Goal: Transaction & Acquisition: Purchase product/service

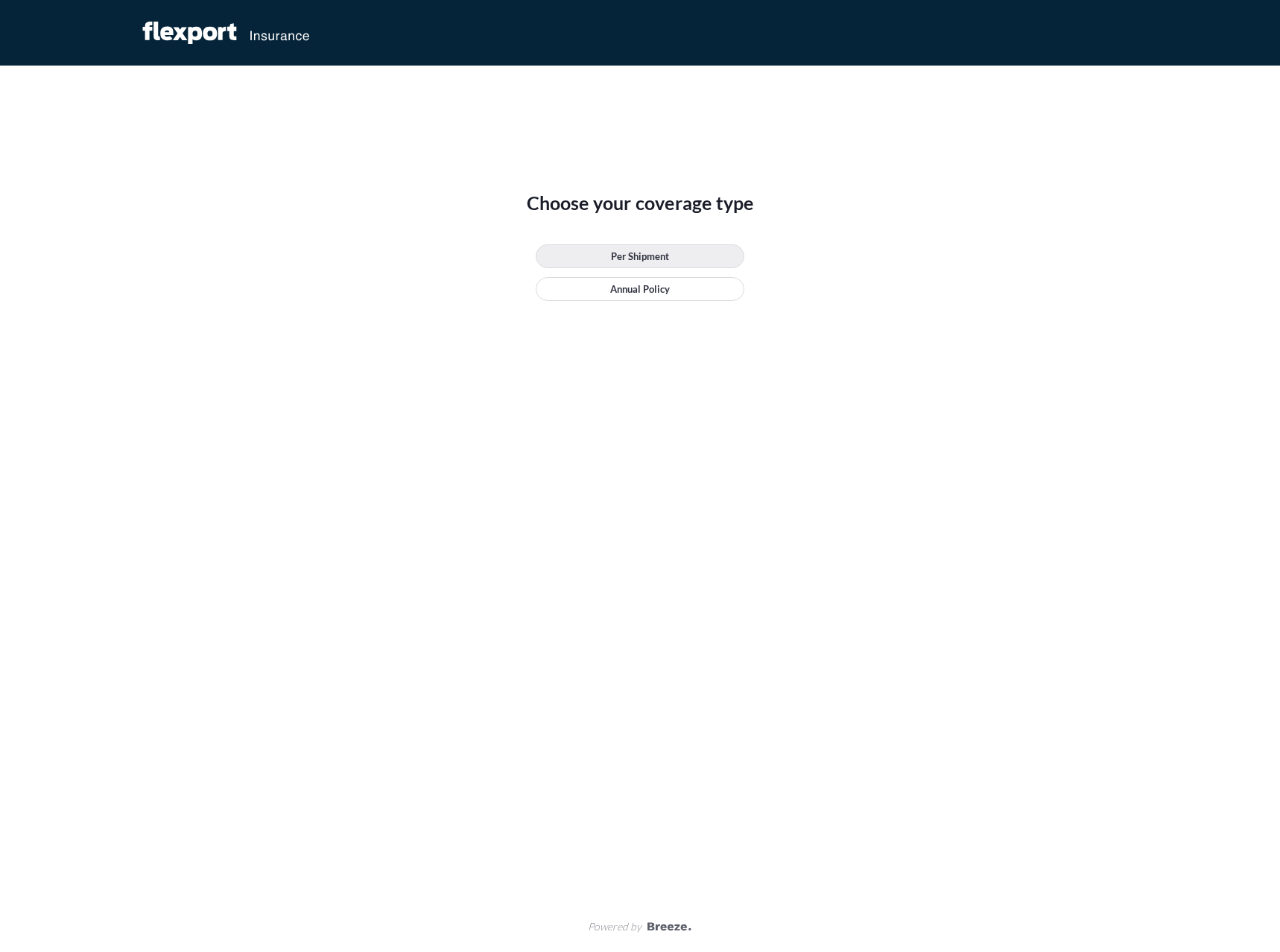
click at [633, 255] on p "Per Shipment" at bounding box center [640, 256] width 58 height 15
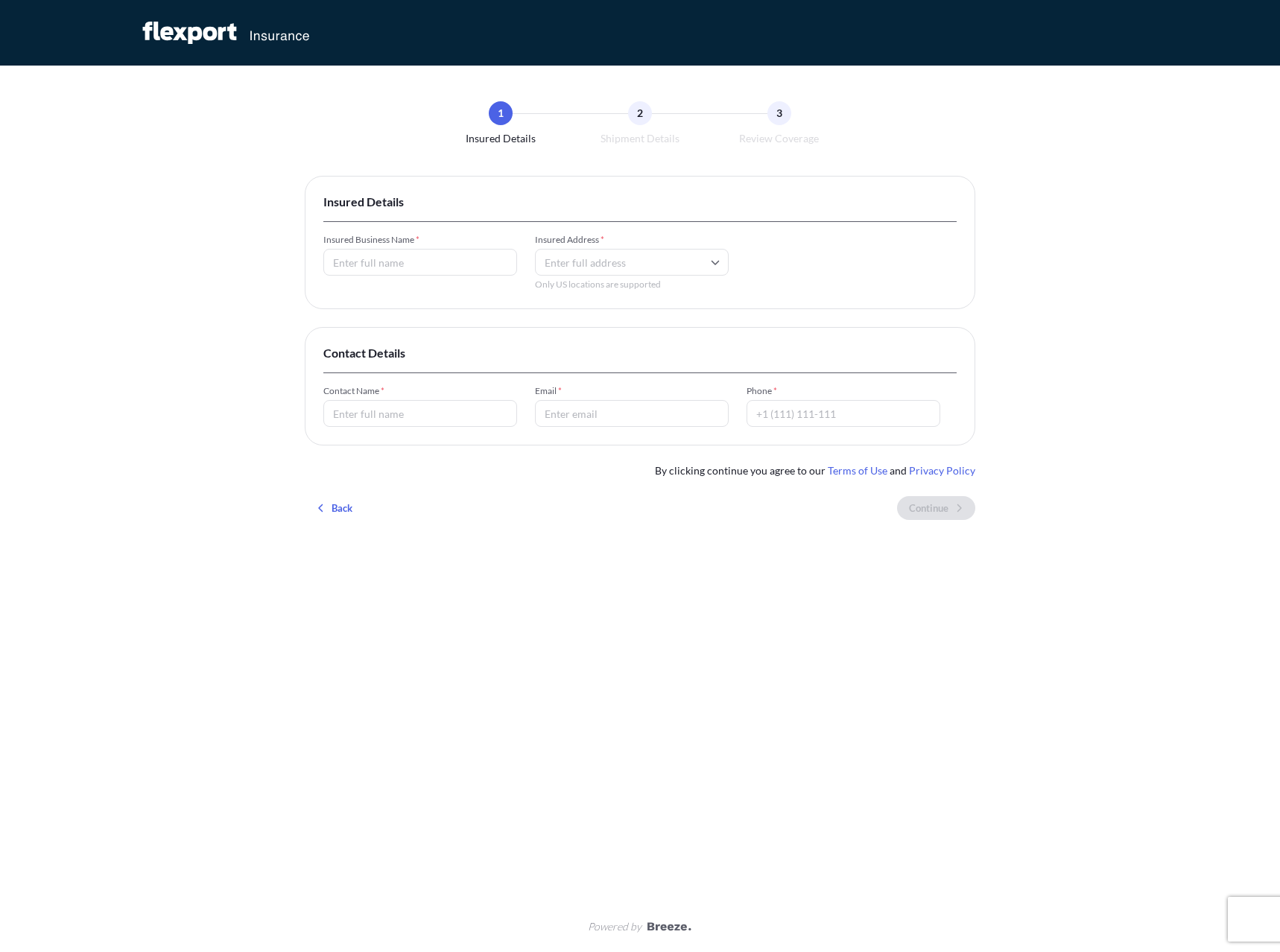
click at [431, 255] on input "Insured Business Name *" at bounding box center [420, 262] width 194 height 27
type input "IV Workshop LLC"
click at [634, 257] on input "Insured Address *" at bounding box center [632, 262] width 194 height 27
paste input "[STREET_ADDRESS]"
click at [624, 314] on li "[STREET_ADDRESS]" at bounding box center [632, 316] width 182 height 28
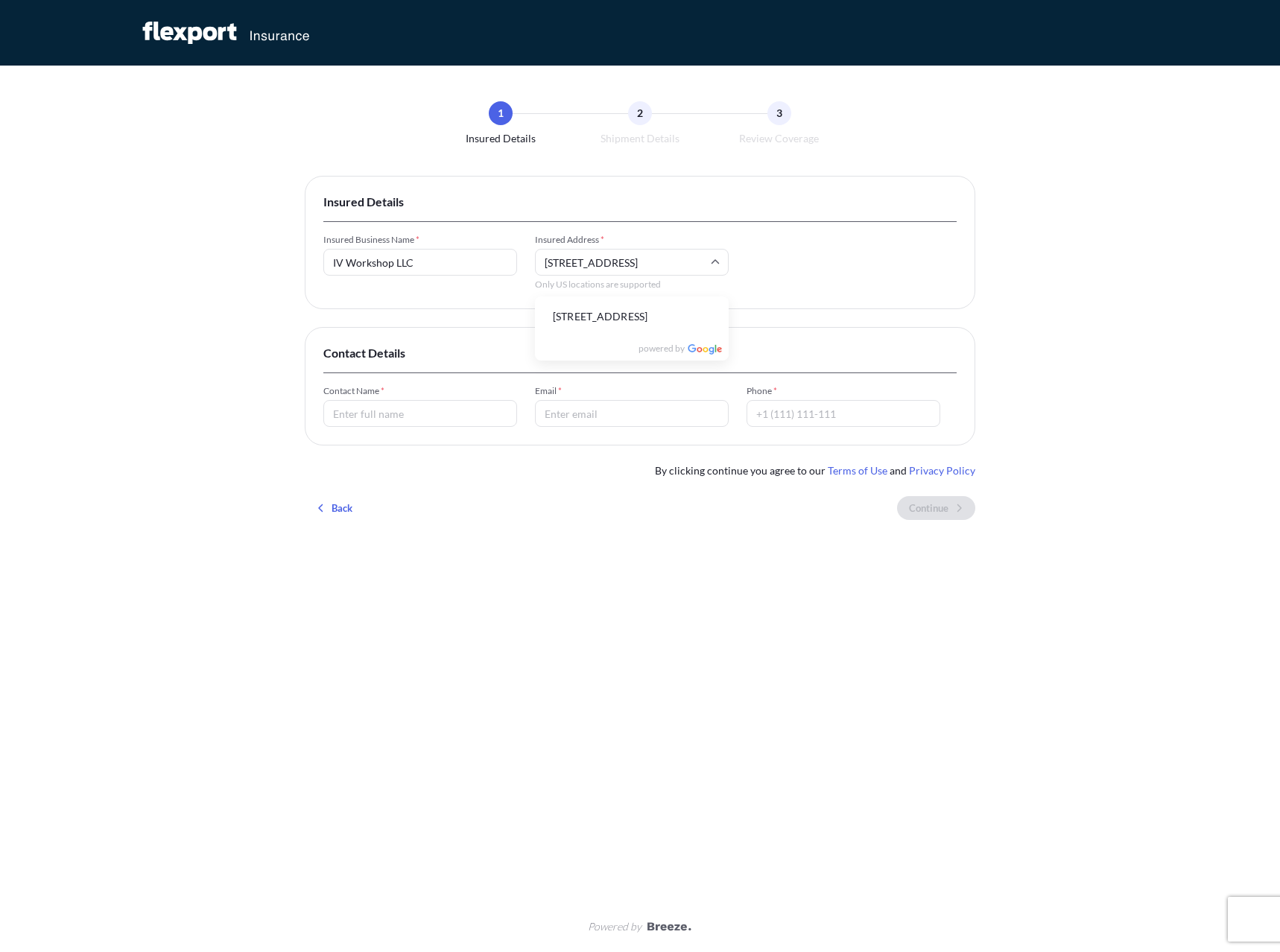
type input "[STREET_ADDRESS]"
click at [392, 418] on input "Contact Name *" at bounding box center [420, 413] width 194 height 27
type input "[PERSON_NAME]"
type input "[PERSON_NAME][EMAIL_ADDRESS][DOMAIN_NAME]"
type input "6087295890"
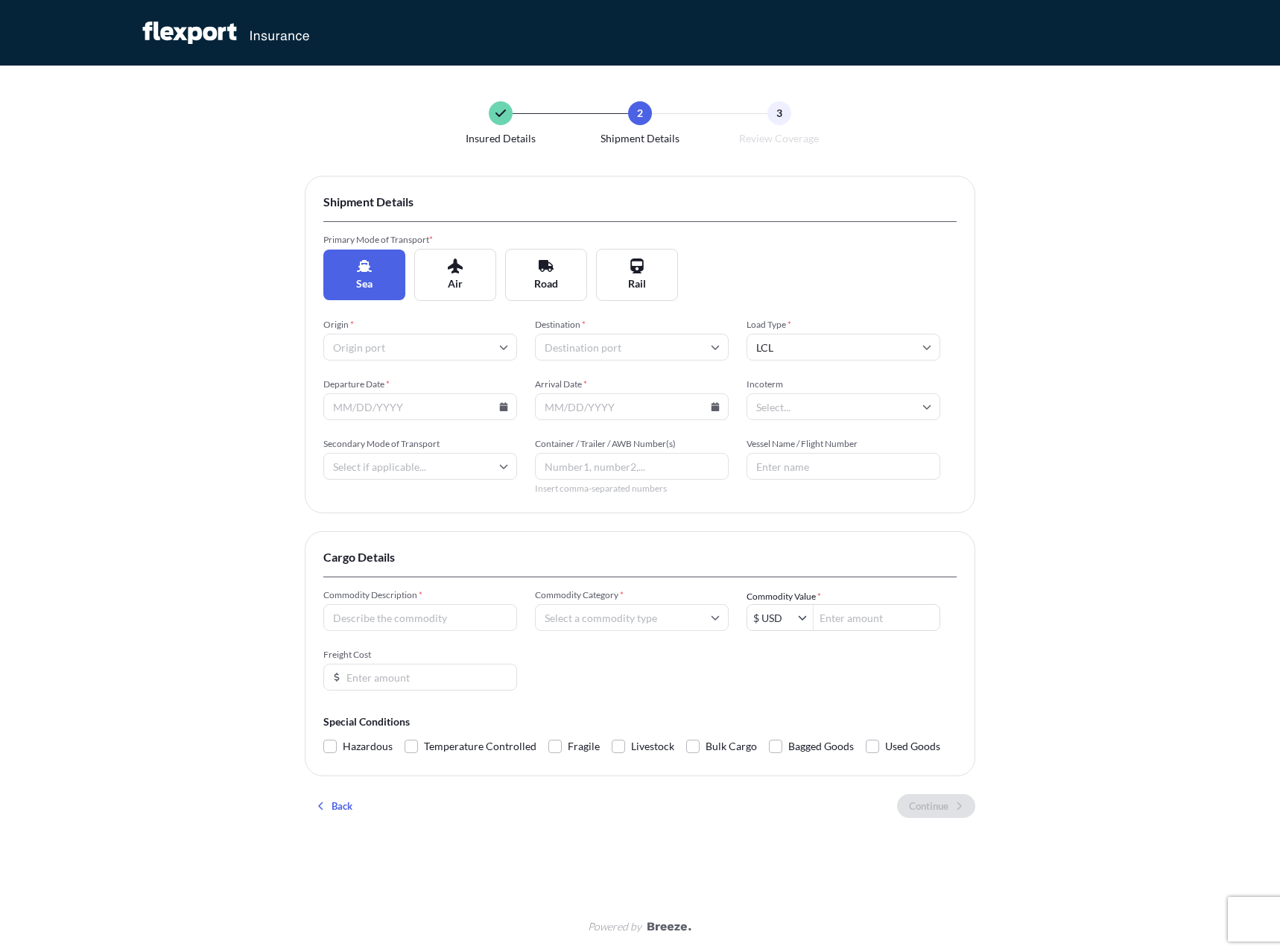
click at [469, 357] on input "Origin *" at bounding box center [420, 347] width 194 height 27
type input "shang"
click at [407, 387] on li "CNSGH [GEOGRAPHIC_DATA]" at bounding box center [420, 386] width 182 height 28
click at [585, 348] on input "Destination *" at bounding box center [632, 347] width 194 height 27
type input "chic"
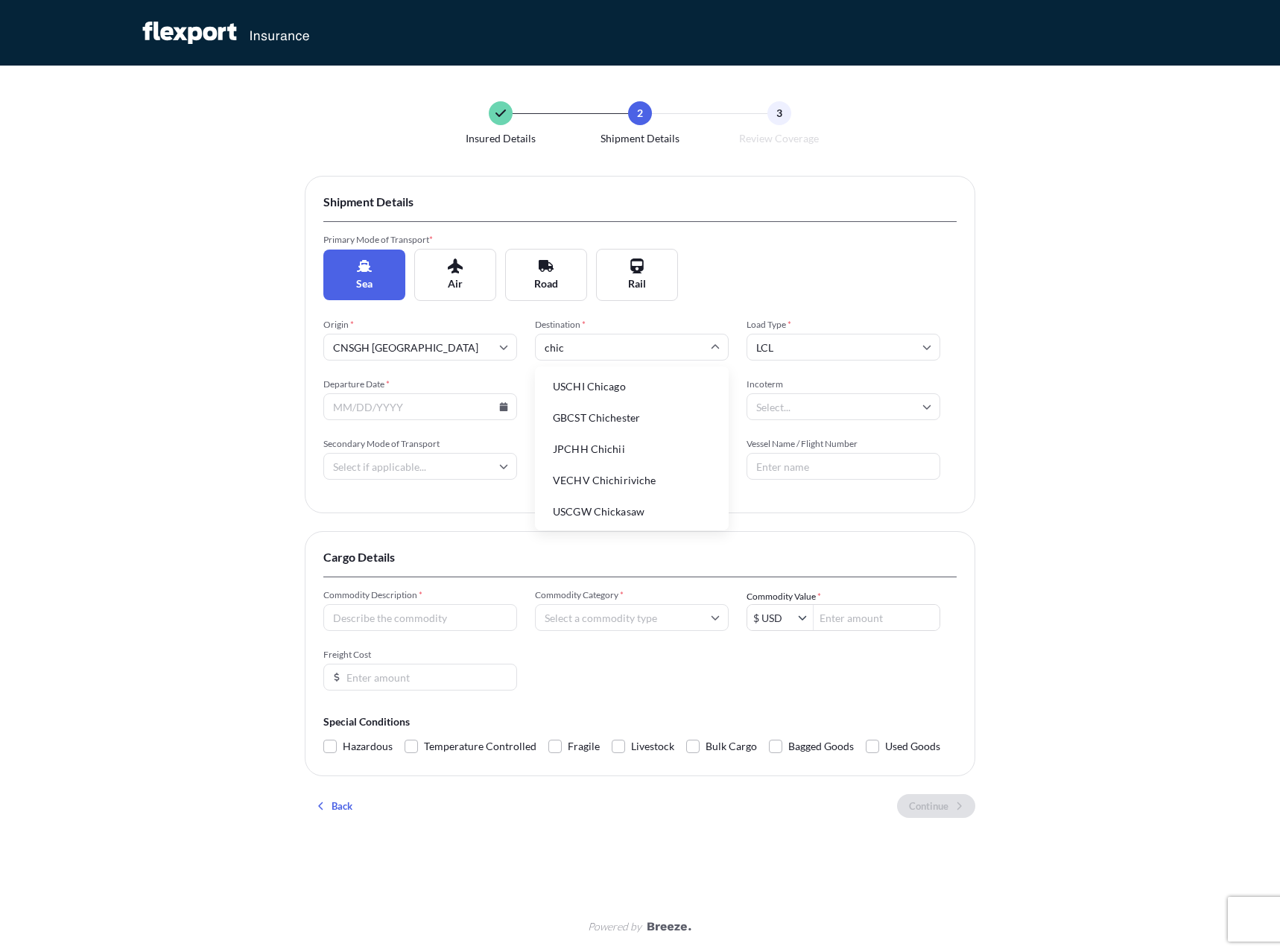
click at [596, 394] on li "USCHI Chicago" at bounding box center [632, 386] width 182 height 28
click at [808, 345] on input "LCL" at bounding box center [843, 347] width 194 height 27
click at [772, 419] on div "FCL" at bounding box center [844, 419] width 182 height 28
type input "FCL"
click at [406, 402] on input "Departure Date *" at bounding box center [420, 406] width 194 height 27
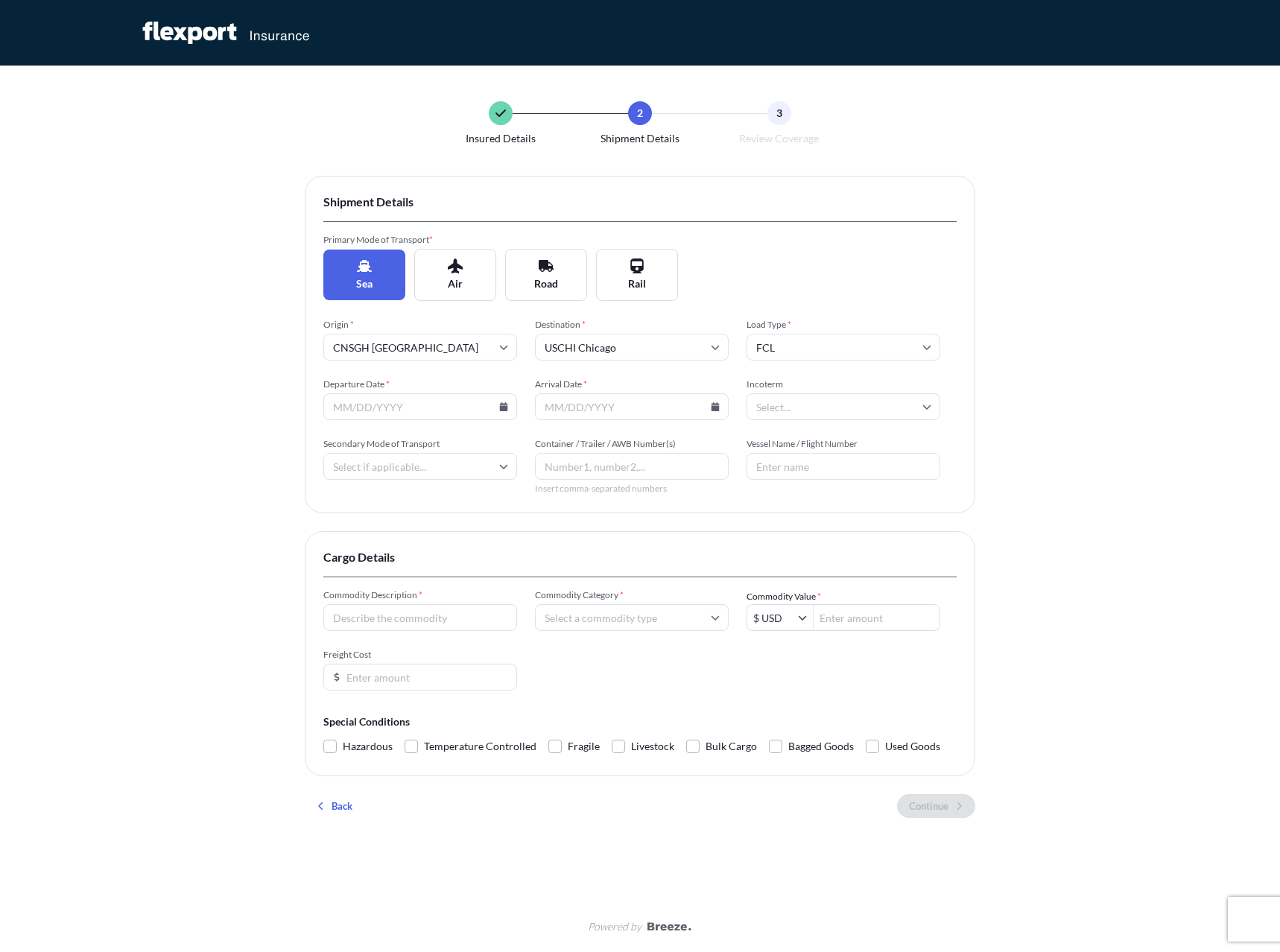
click at [508, 402] on input "Departure Date *" at bounding box center [420, 406] width 194 height 27
click at [503, 409] on icon at bounding box center [504, 406] width 8 height 9
click at [343, 625] on button "1" at bounding box center [351, 624] width 24 height 24
type input "[DATE]"
click at [713, 401] on input "Arrival Date *" at bounding box center [632, 406] width 194 height 27
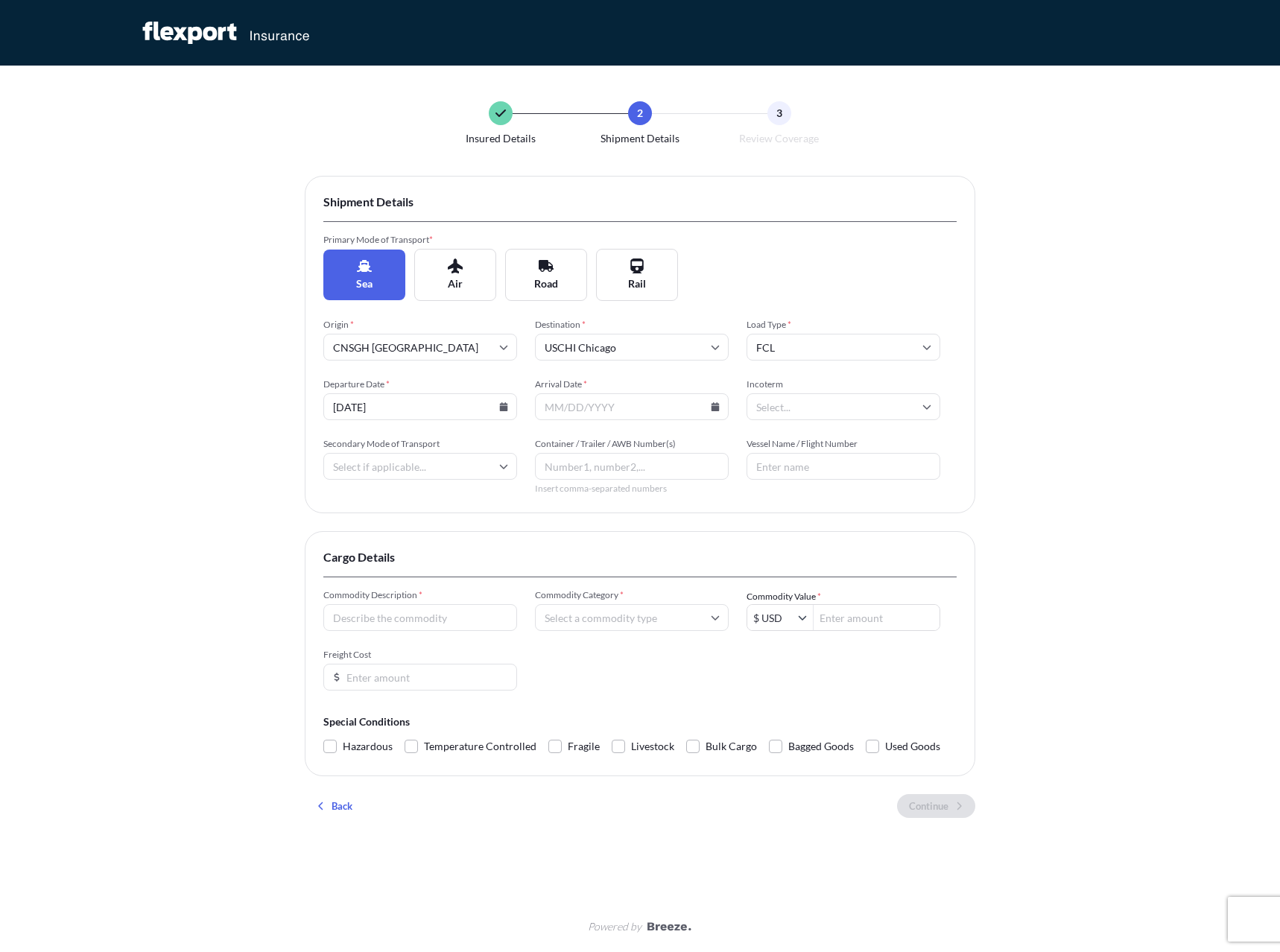
click at [716, 402] on input "Arrival Date *" at bounding box center [632, 406] width 194 height 27
click at [716, 410] on icon at bounding box center [716, 406] width 8 height 9
click at [704, 445] on button at bounding box center [699, 449] width 24 height 24
click at [675, 627] on button "29" at bounding box center [667, 624] width 24 height 24
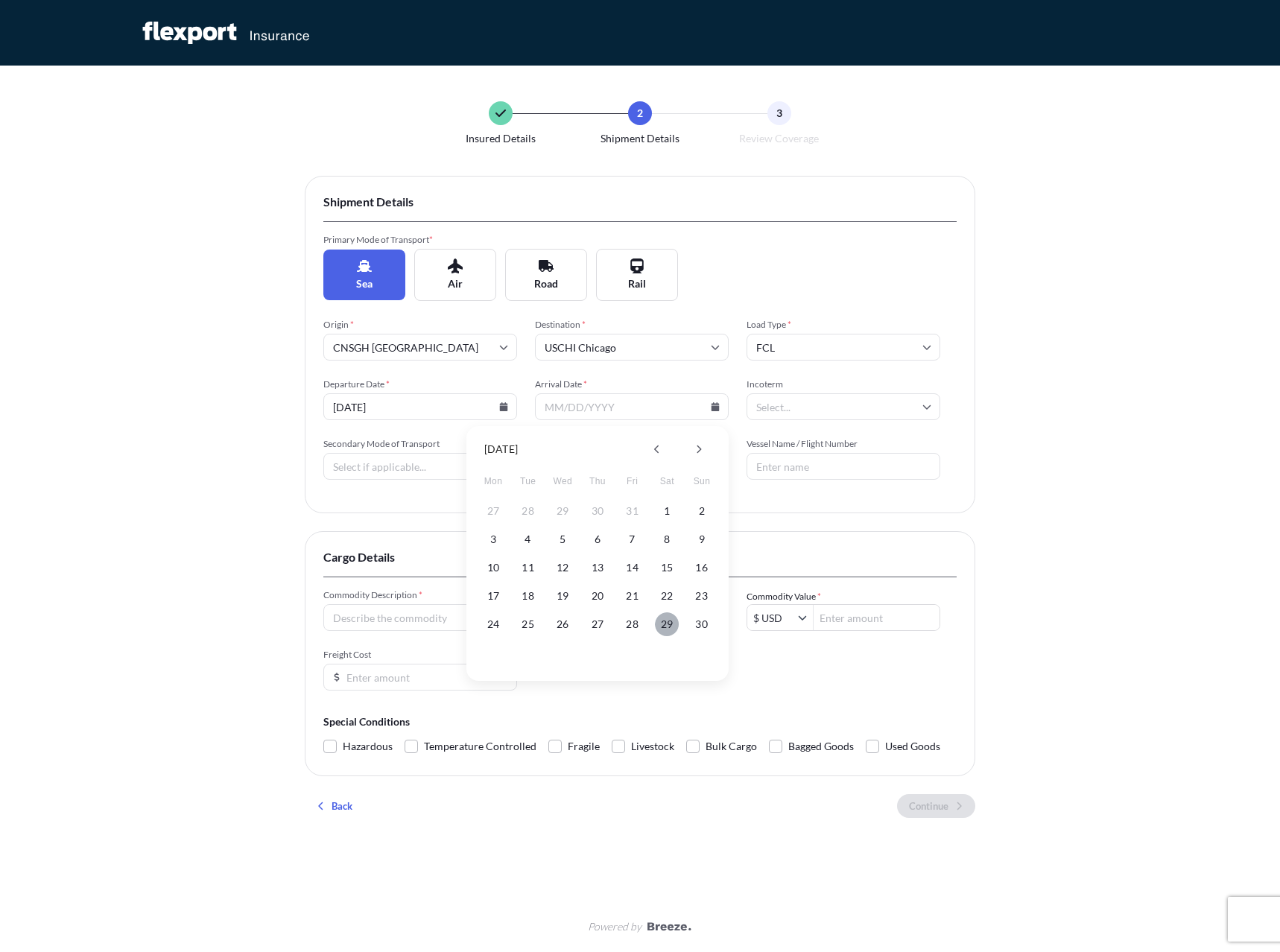
type input "[DATE]"
click at [857, 408] on input "Incoterm" at bounding box center [843, 406] width 194 height 27
type input "ex"
click at [804, 448] on li "EXW" at bounding box center [844, 446] width 182 height 28
click at [383, 620] on input "Commodity Description *" at bounding box center [420, 617] width 194 height 27
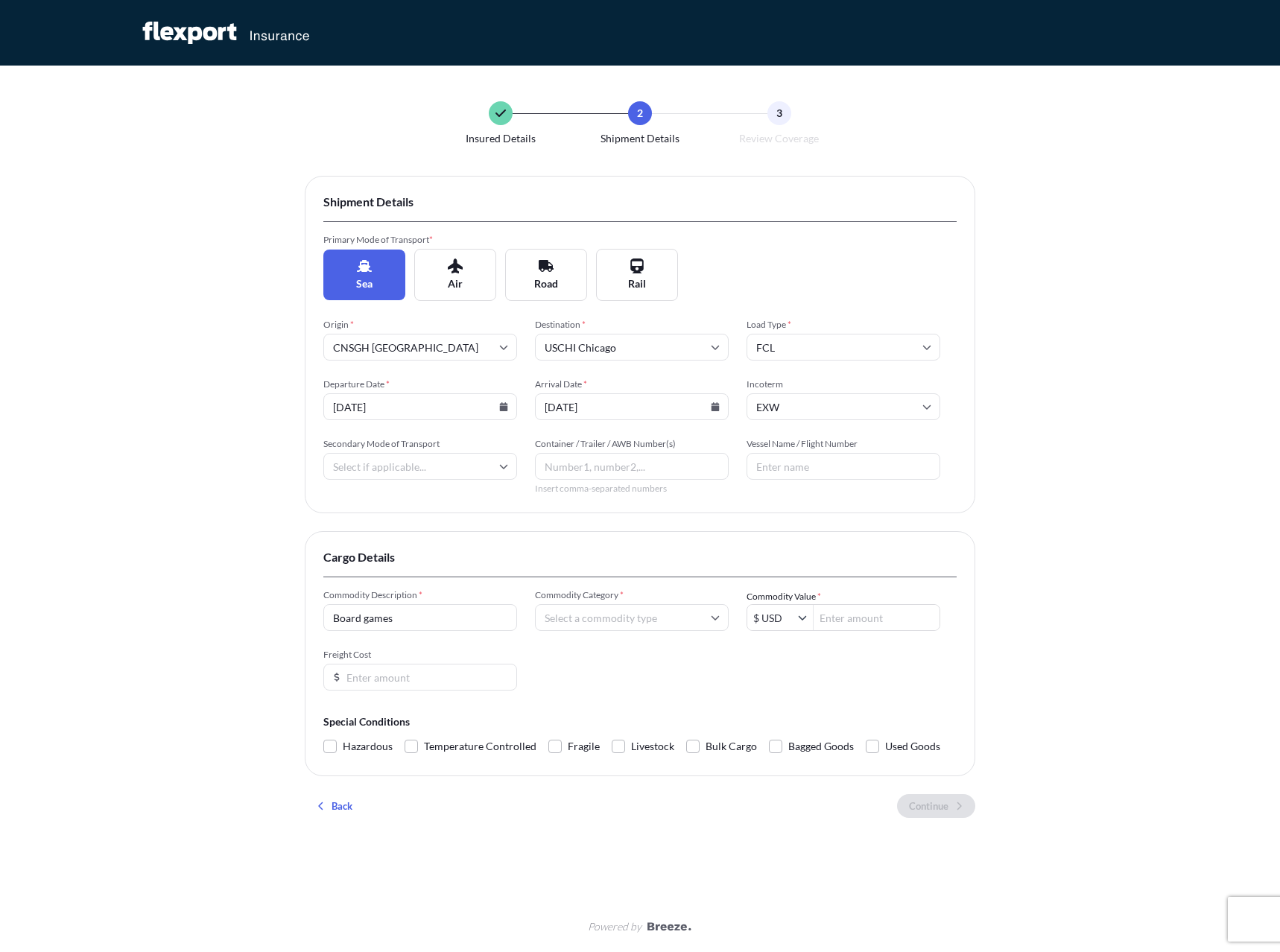
type input "Board games"
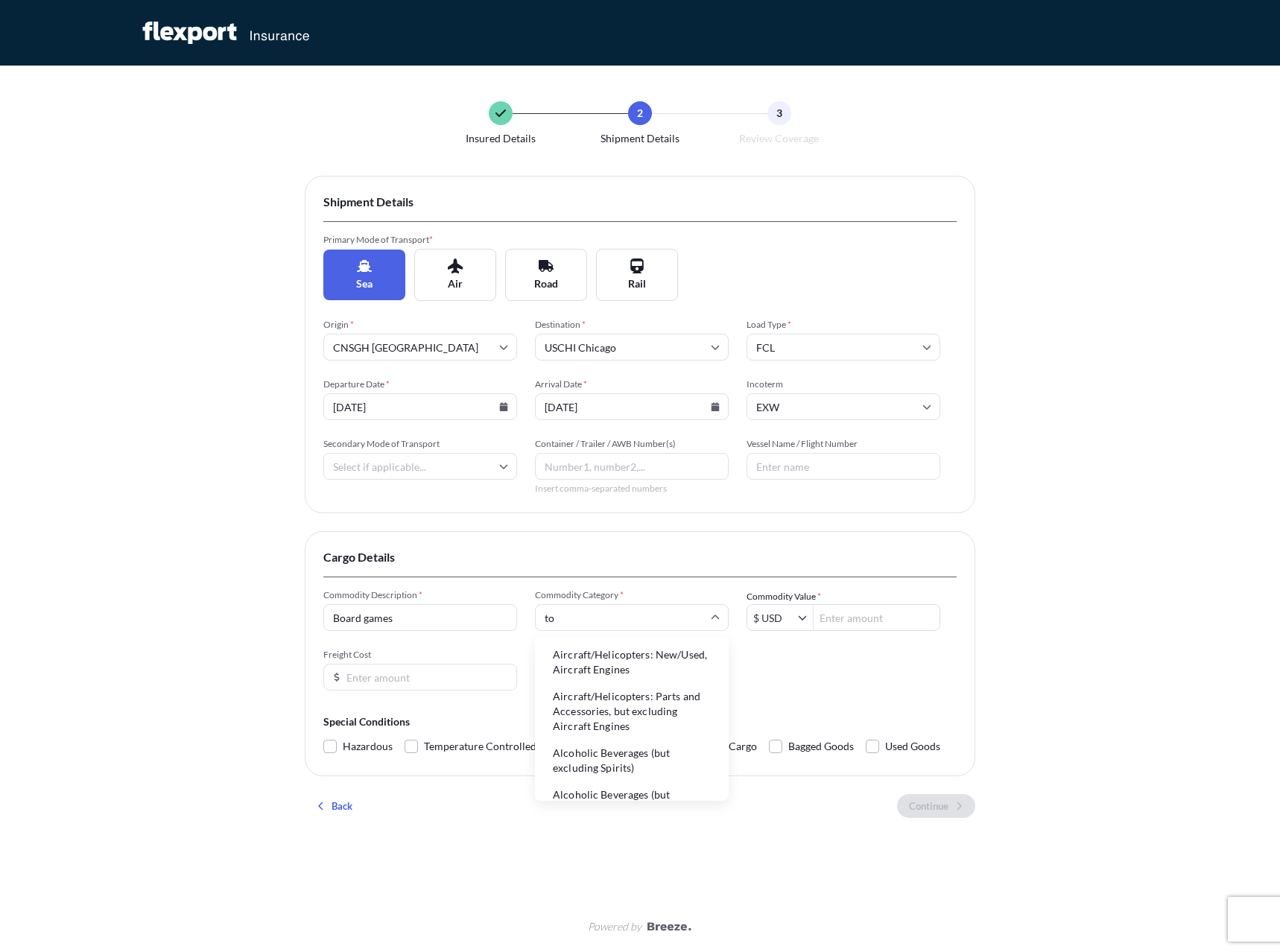
type input "toy"
click at [630, 651] on li "Toys, Games and Sports Requisites" at bounding box center [632, 662] width 182 height 39
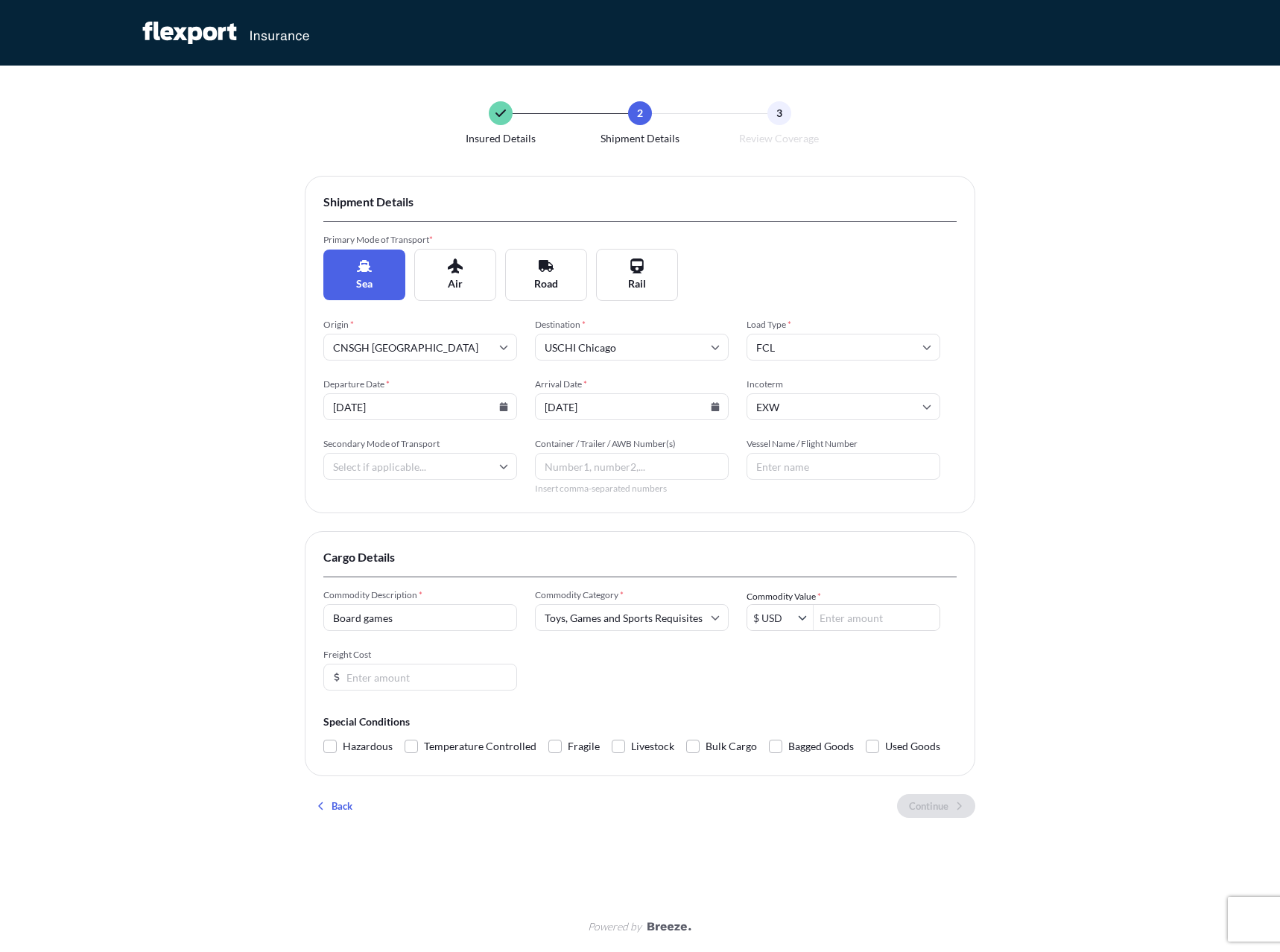
click at [849, 627] on input "Commodity Value *" at bounding box center [877, 617] width 126 height 27
type input "38,258"
click at [447, 673] on input "Freight Cost" at bounding box center [420, 677] width 194 height 27
type input "8700"
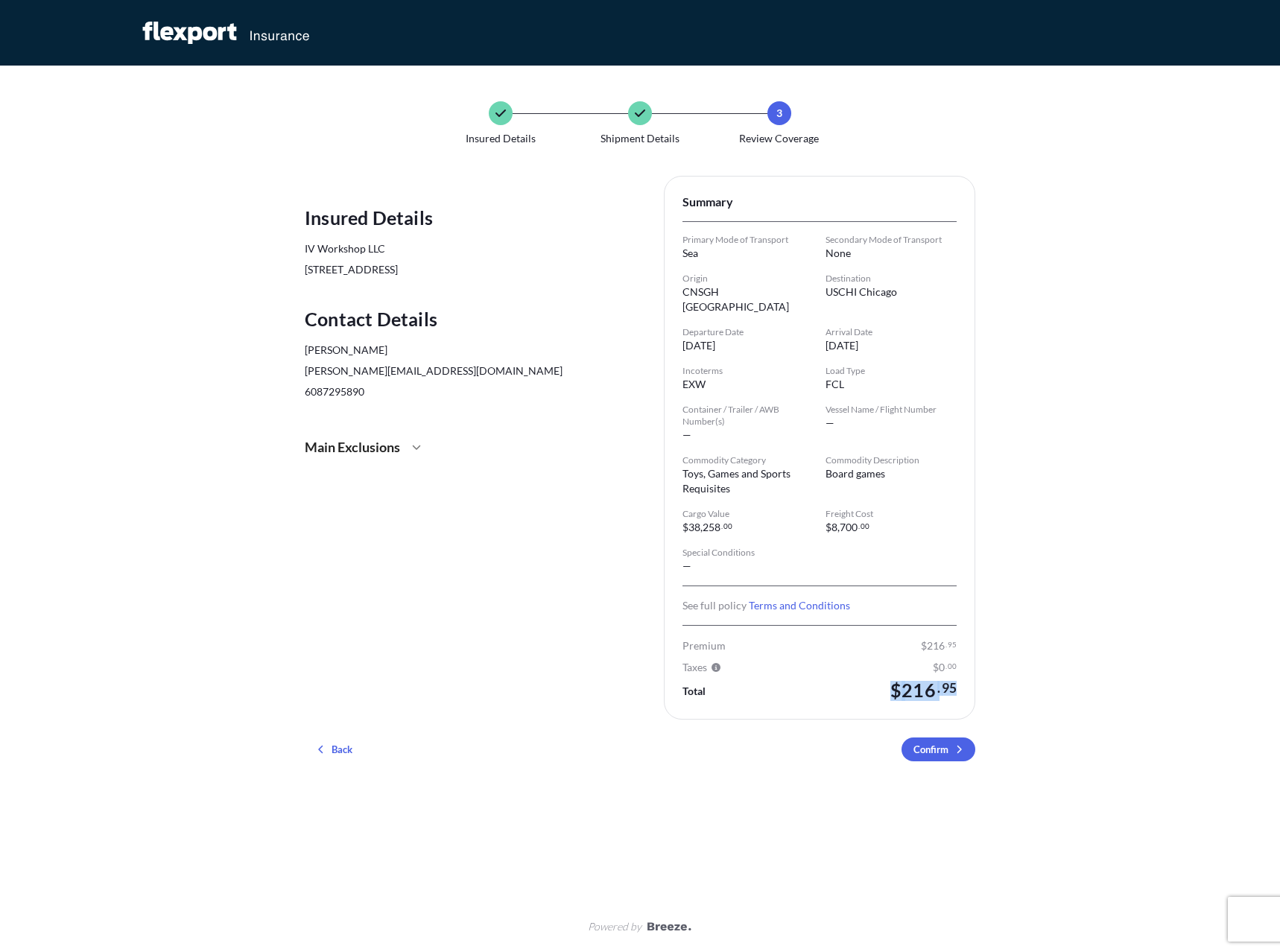
drag, startPoint x: 964, startPoint y: 674, endPoint x: 847, endPoint y: 677, distance: 117.0
click at [847, 677] on div "Summary Primary Mode of Transport sea Secondary Mode of Transport None Origin C…" at bounding box center [820, 447] width 312 height 544
